Goal: Check status: Check status

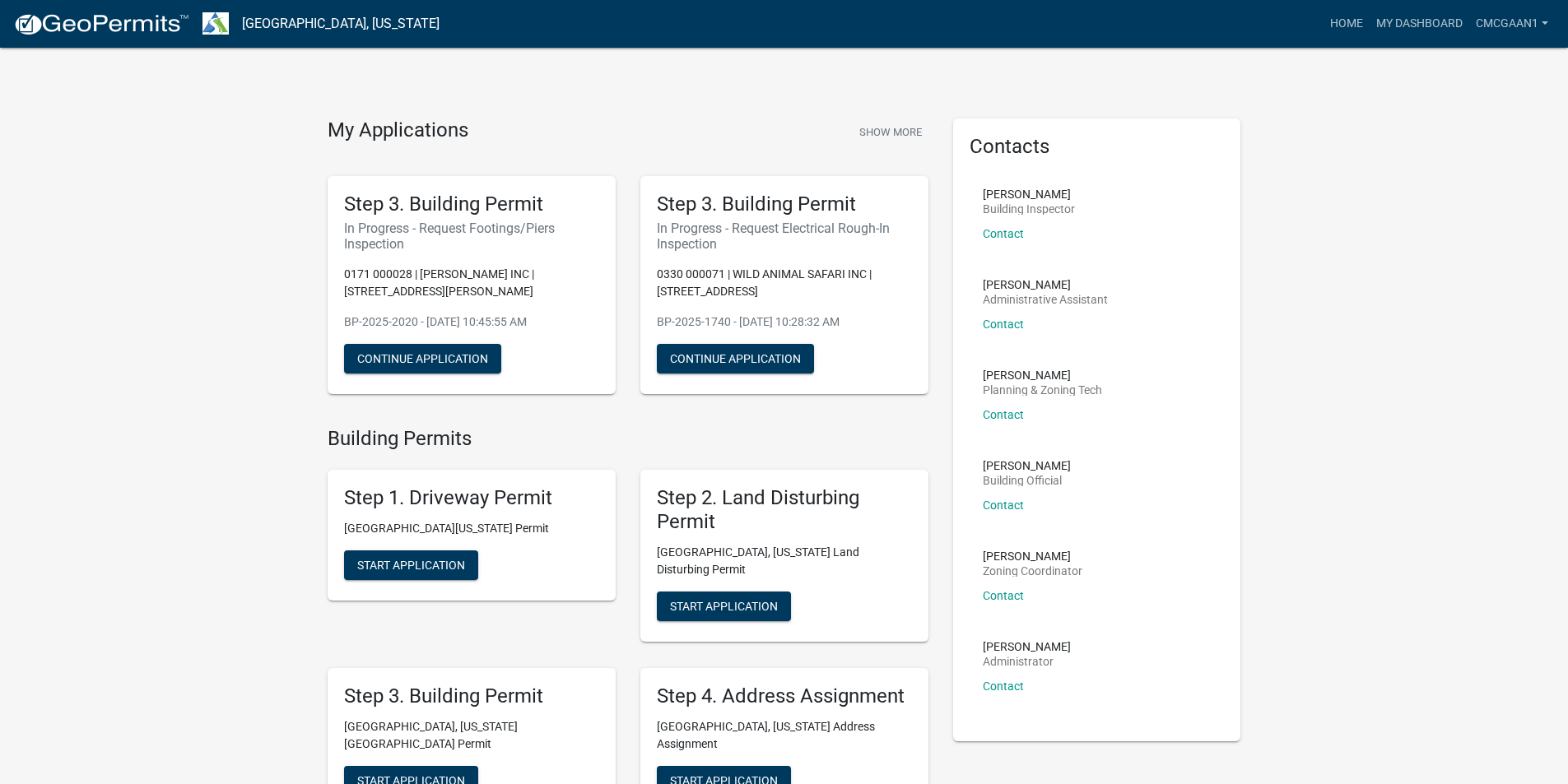
click at [737, 272] on p "0330 000071 | WILD ANIMAL SAFARI INC | [STREET_ADDRESS]" at bounding box center [785, 283] width 256 height 35
click at [882, 126] on button "Show More" at bounding box center [891, 132] width 76 height 27
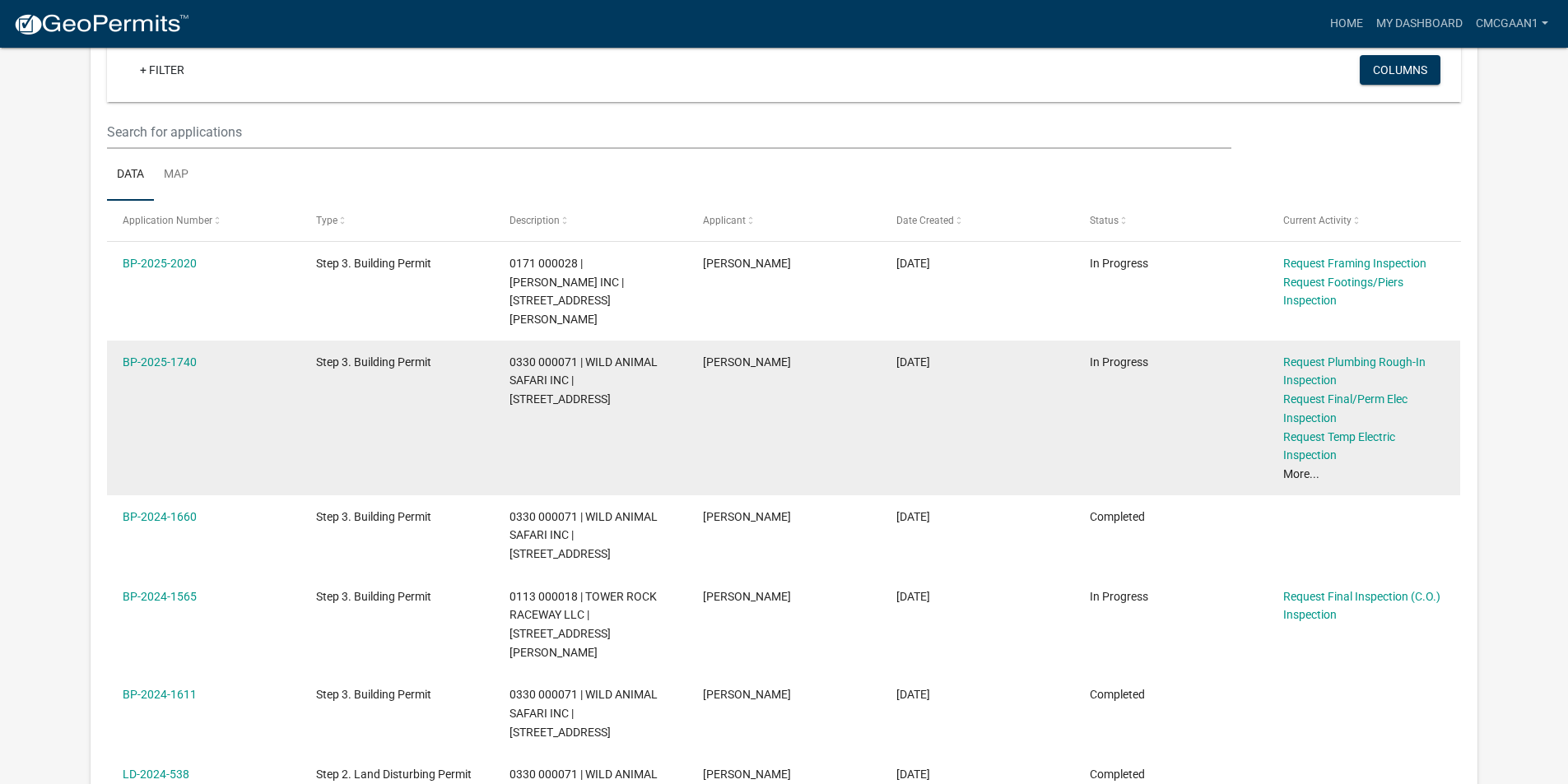
scroll to position [164, 0]
